Goal: Task Accomplishment & Management: Complete application form

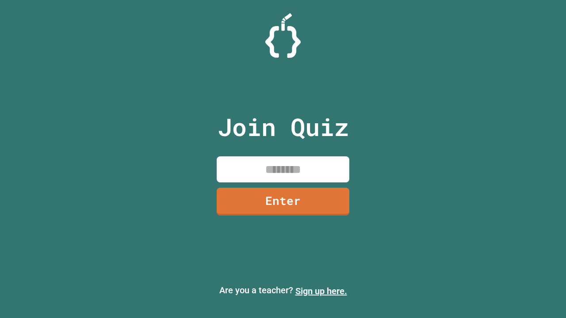
click at [321, 291] on link "Sign up here." at bounding box center [321, 291] width 52 height 11
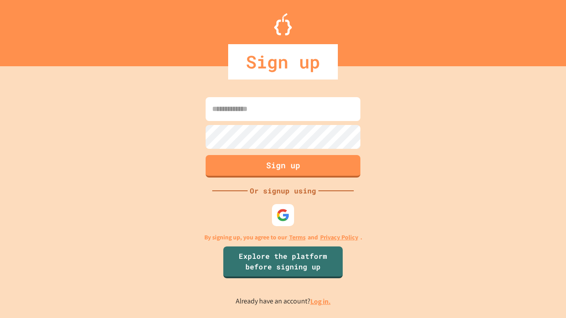
click at [321, 302] on link "Log in." at bounding box center [320, 301] width 20 height 9
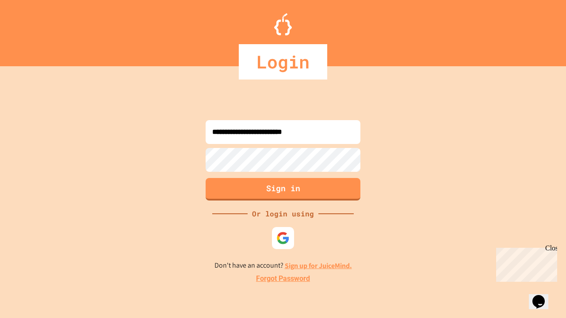
type input "**********"
